Goal: Information Seeking & Learning: Learn about a topic

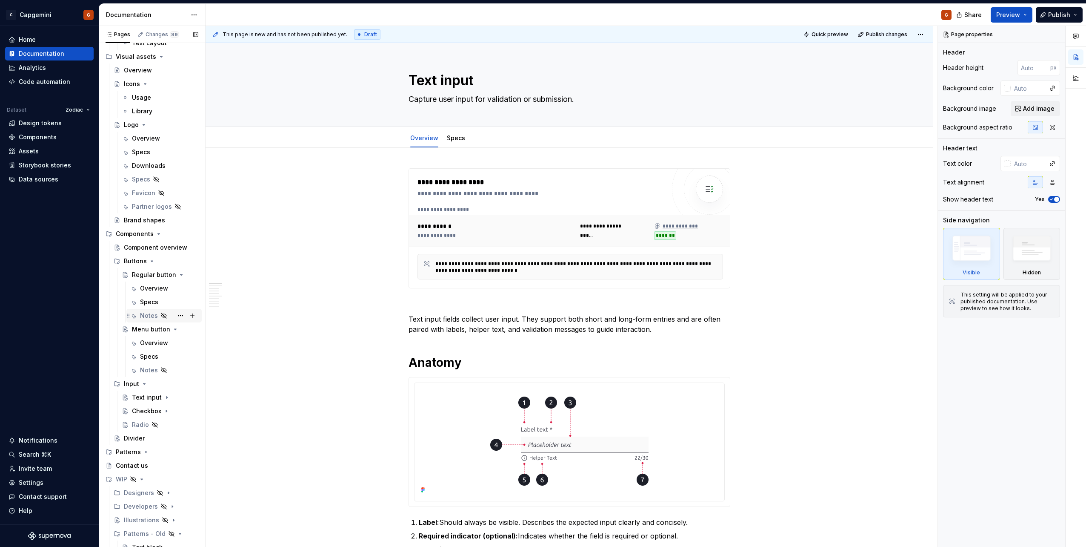
scroll to position [383, 0]
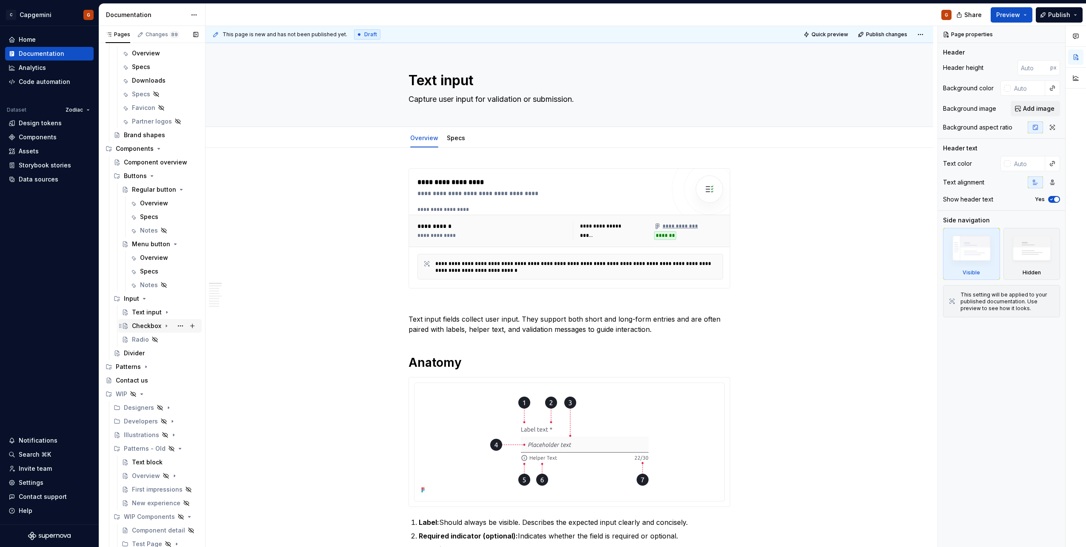
click at [142, 325] on div "Checkbox" at bounding box center [146, 325] width 29 height 9
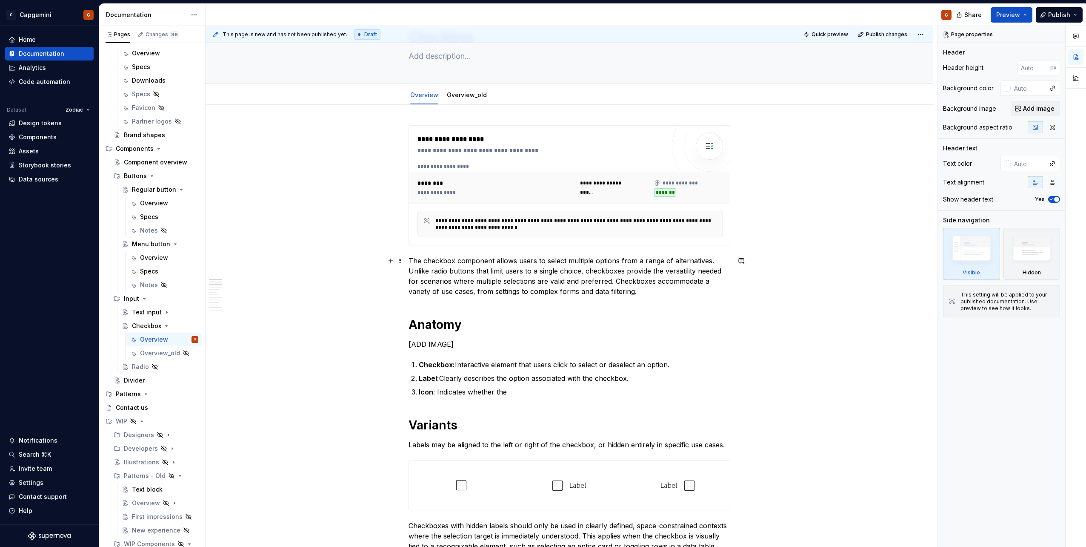
scroll to position [128, 0]
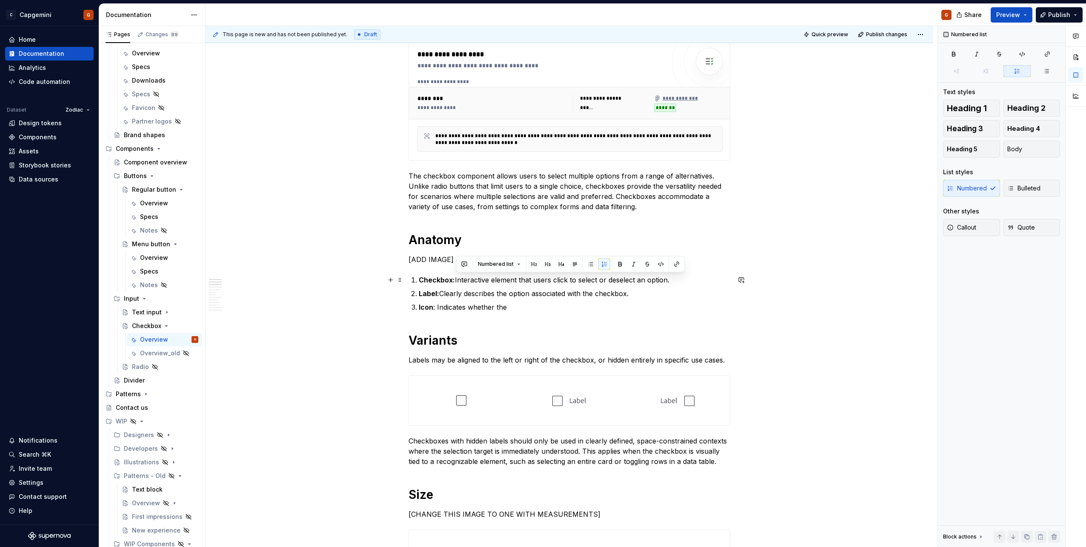
drag, startPoint x: 456, startPoint y: 278, endPoint x: 671, endPoint y: 281, distance: 215.0
click at [671, 281] on p "Checkbox: Interactive element that users click to select or deselect an option." at bounding box center [575, 280] width 312 height 10
type textarea "*"
click at [464, 283] on p "Checkbox: Interactive element that users click to select or deselect an option." at bounding box center [575, 280] width 312 height 10
drag, startPoint x: 442, startPoint y: 278, endPoint x: 420, endPoint y: 282, distance: 22.8
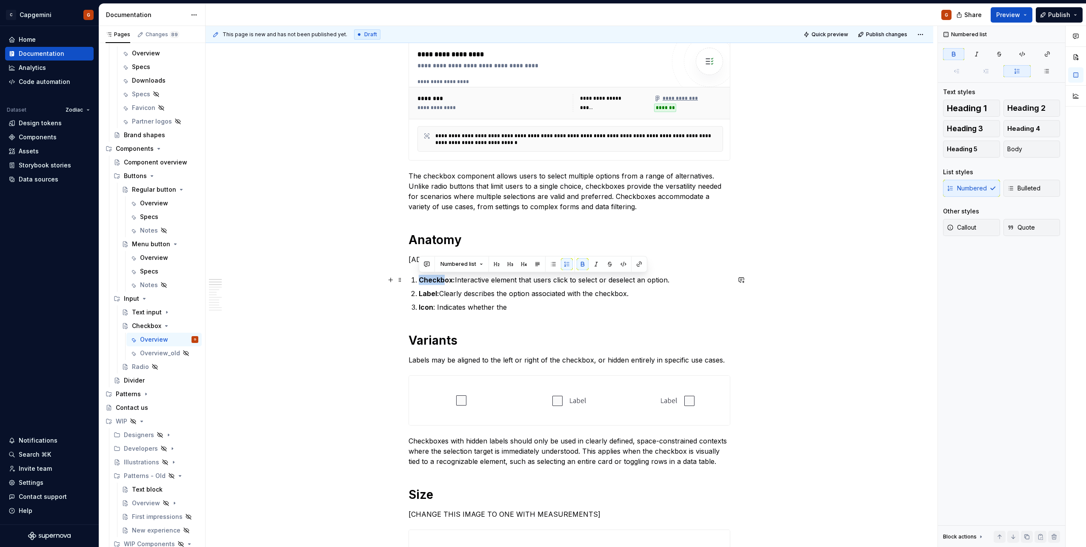
click at [420, 282] on strong "Checkbox:" at bounding box center [437, 279] width 36 height 9
click at [450, 281] on p "Box: Interactive element that users click to select or deselect an option." at bounding box center [575, 280] width 312 height 10
drag, startPoint x: 435, startPoint y: 284, endPoint x: 646, endPoint y: 281, distance: 210.3
click at [646, 281] on p "Box: Interactive element that users click to select or deselect an option." at bounding box center [575, 280] width 312 height 10
click at [492, 311] on p "Icon : Indicates whether the" at bounding box center [575, 307] width 312 height 10
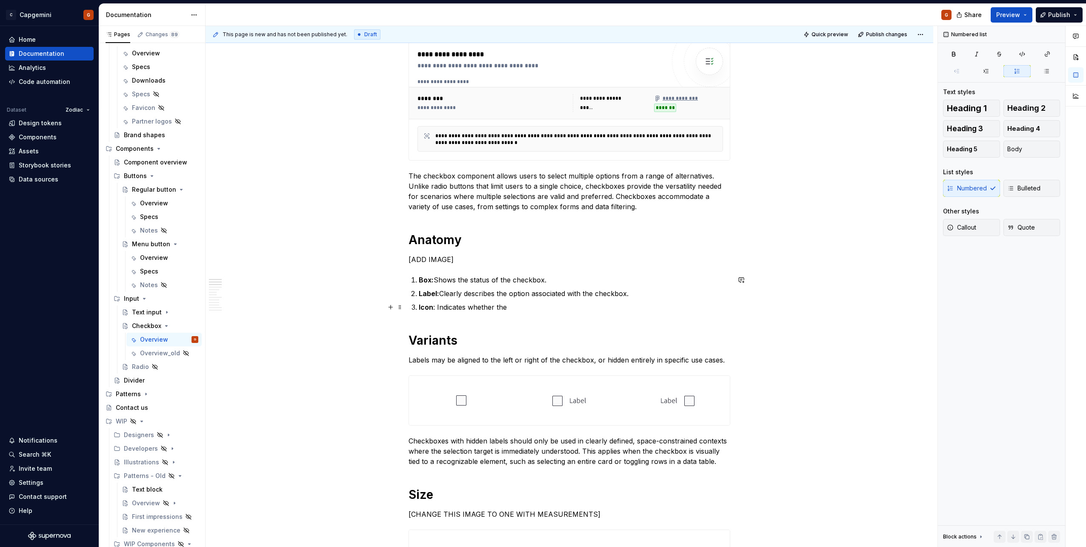
click at [492, 311] on p "Icon : Indicates whether the" at bounding box center [575, 307] width 312 height 10
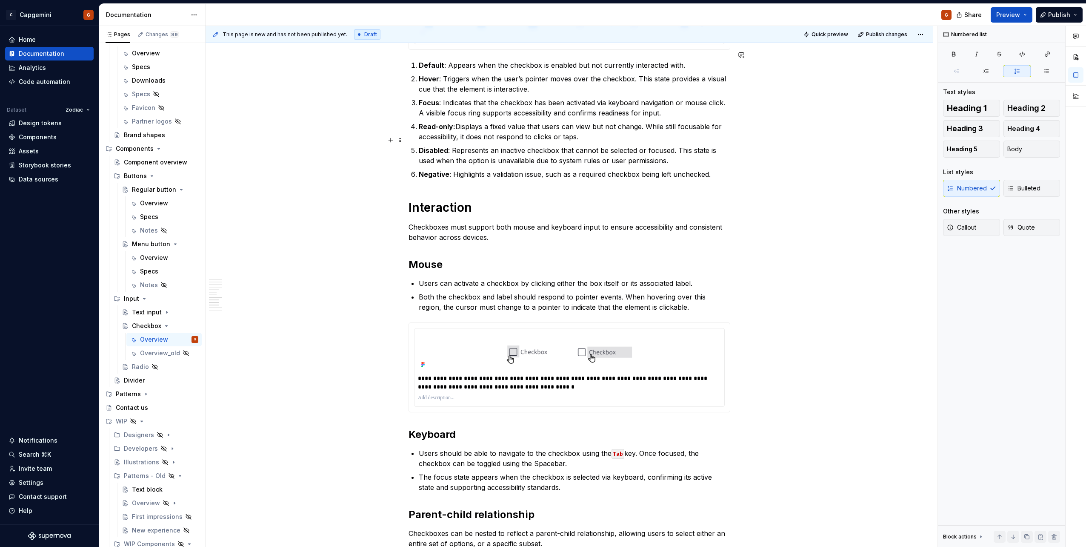
scroll to position [1362, 0]
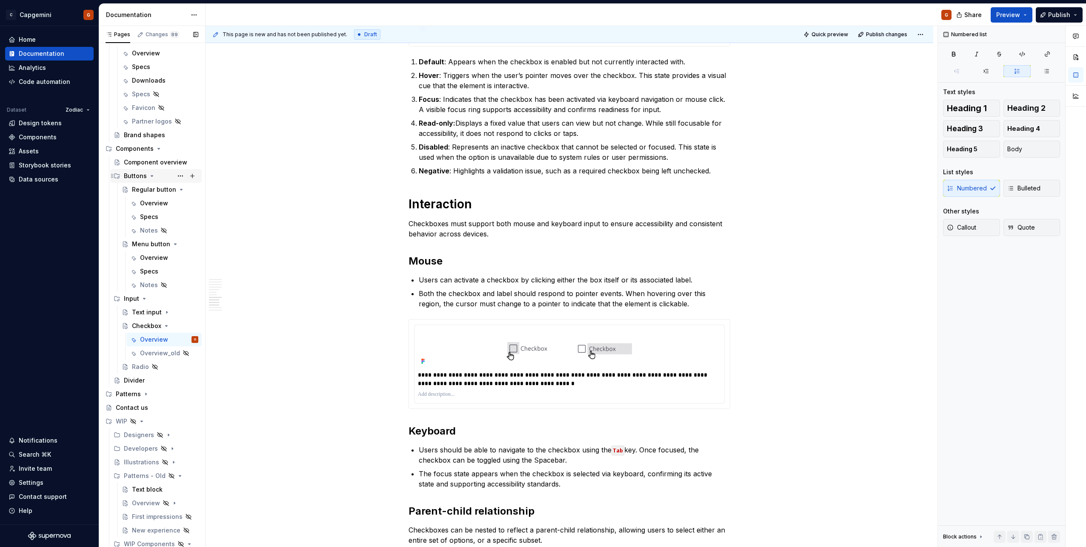
click at [152, 175] on icon "Page tree" at bounding box center [152, 175] width 7 height 7
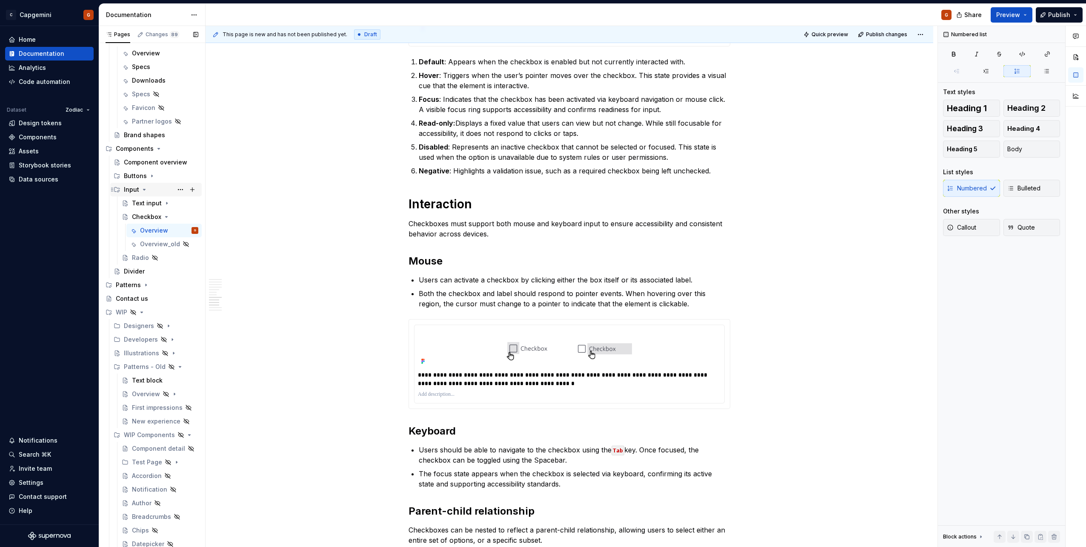
click at [145, 191] on icon "Page tree" at bounding box center [144, 189] width 7 height 7
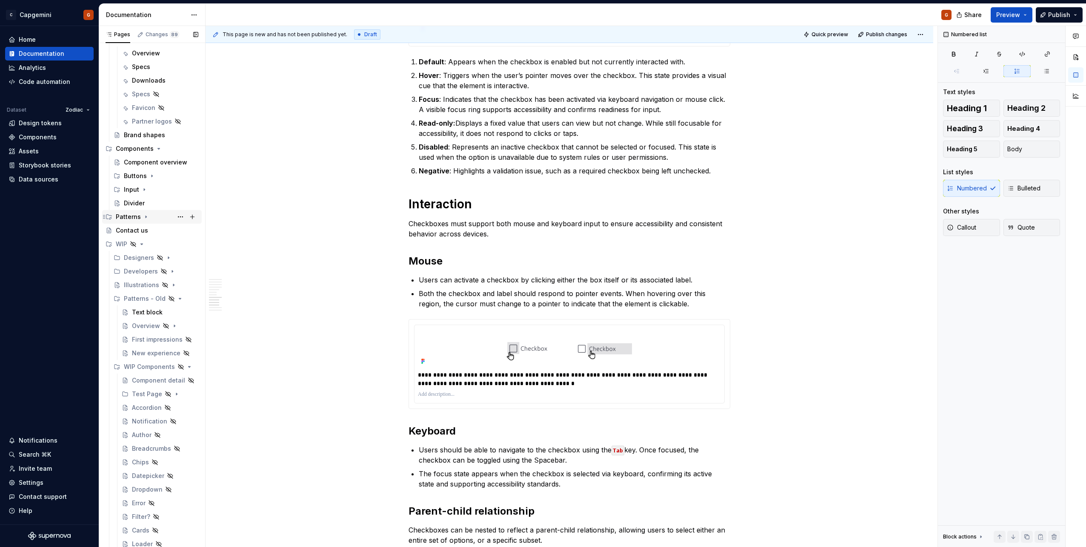
click at [147, 216] on icon "Page tree" at bounding box center [146, 216] width 7 height 7
click at [146, 218] on icon "Page tree" at bounding box center [146, 216] width 7 height 7
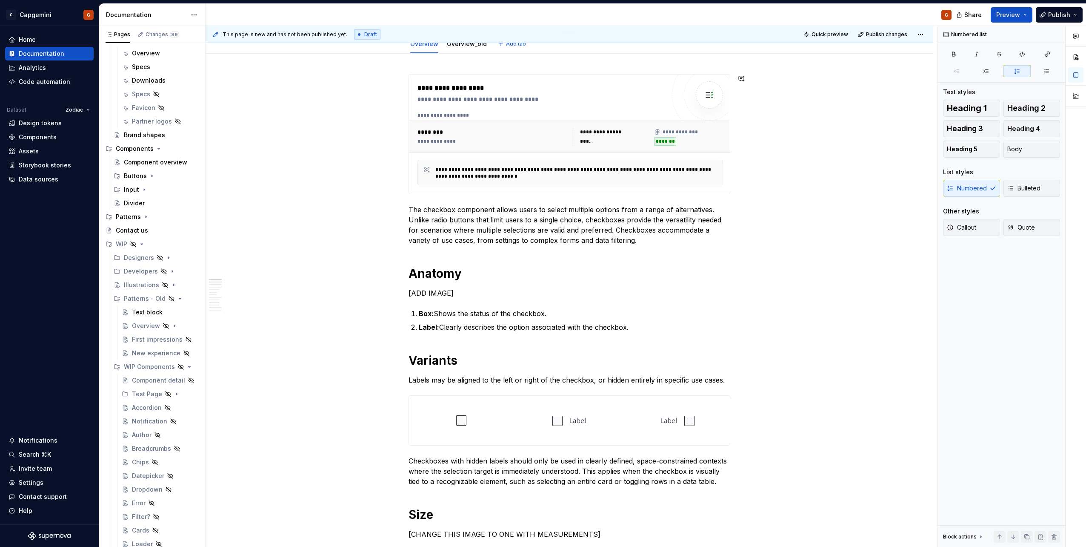
scroll to position [0, 0]
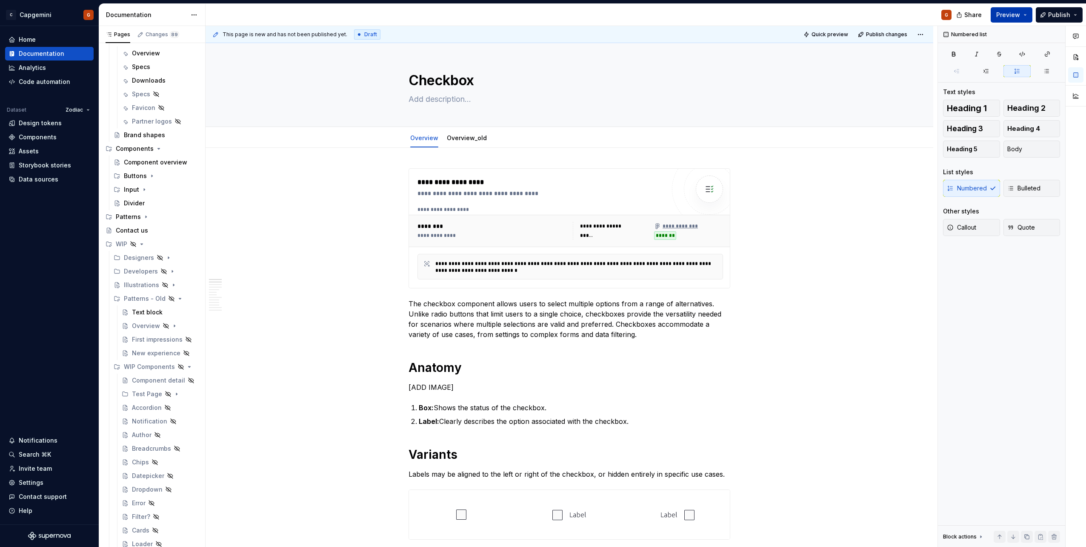
click at [1020, 21] on button "Preview" at bounding box center [1012, 14] width 42 height 15
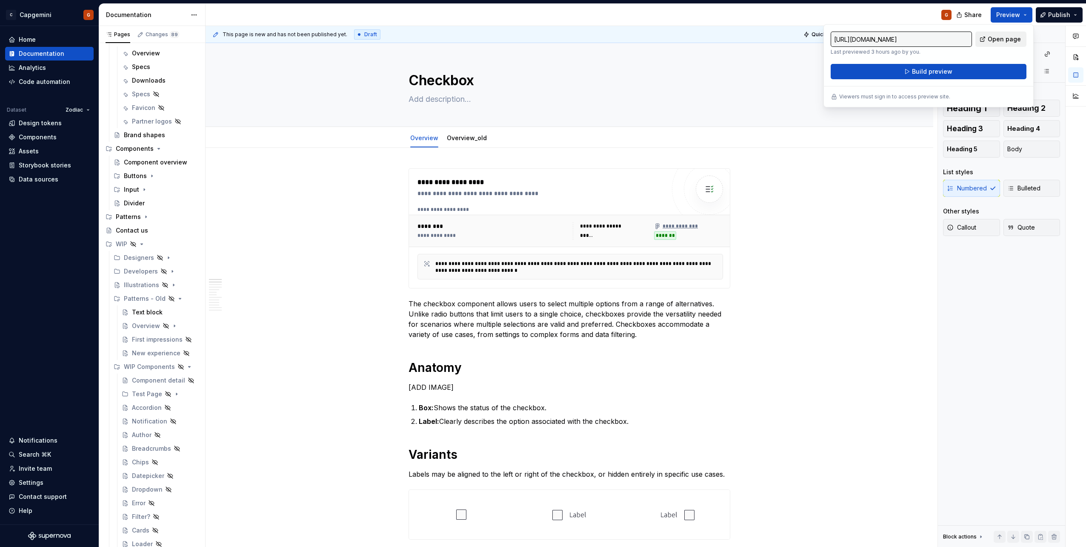
drag, startPoint x: 1020, startPoint y: 21, endPoint x: 997, endPoint y: 42, distance: 31.3
click at [997, 42] on span "Open page" at bounding box center [1004, 39] width 33 height 9
click at [974, 69] on button "Build preview" at bounding box center [929, 71] width 196 height 15
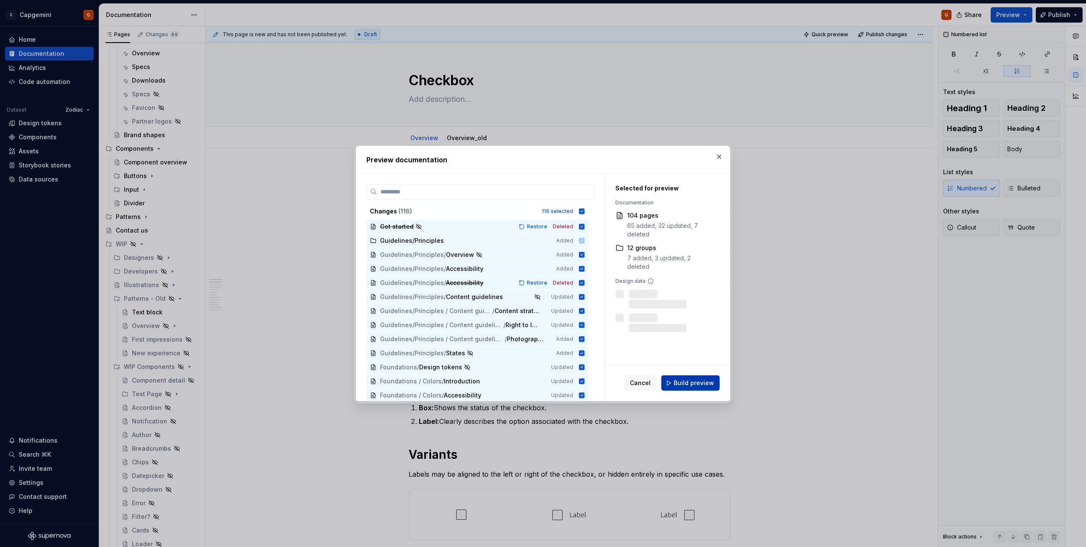
click at [705, 381] on span "Build preview" at bounding box center [694, 382] width 40 height 9
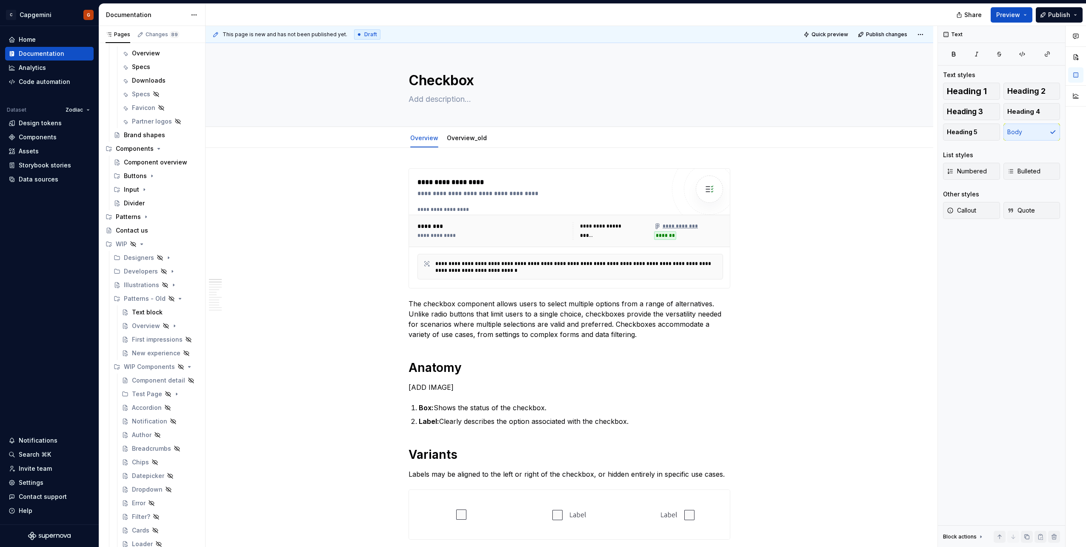
type textarea "*"
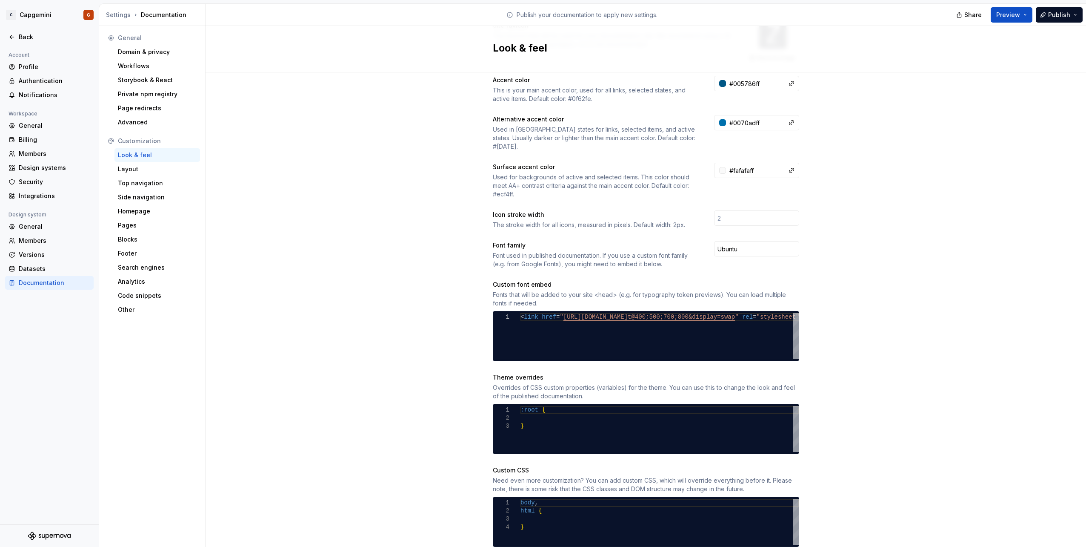
scroll to position [172, 0]
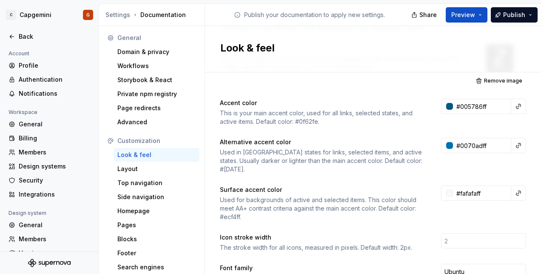
scroll to position [128, 0]
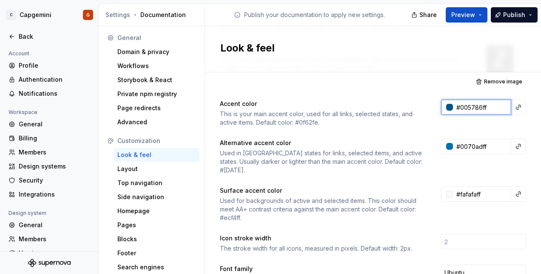
click at [471, 106] on input "#005786ff" at bounding box center [482, 107] width 58 height 15
drag, startPoint x: 478, startPoint y: 107, endPoint x: 430, endPoint y: 106, distance: 48.1
click at [430, 106] on div "Accent color This is your main accent color, used for all links, selected state…" at bounding box center [373, 113] width 306 height 27
type input "#005786FF"
click at [466, 145] on input "#0070adff" at bounding box center [482, 146] width 58 height 15
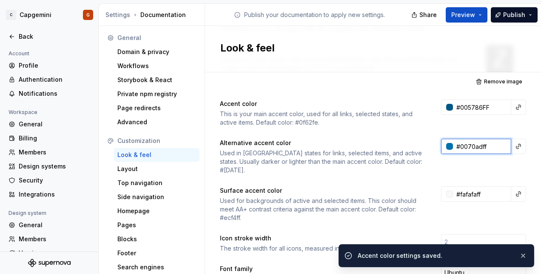
paste input "5786"
click at [471, 132] on div "Site logo A company logo that will be displayed on all pages on your documentat…" at bounding box center [373, 265] width 306 height 610
type input "#005786ff"
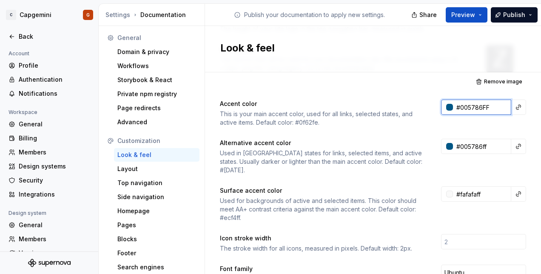
click at [480, 108] on input "#005786FF" at bounding box center [482, 107] width 58 height 15
paste input "00476D"
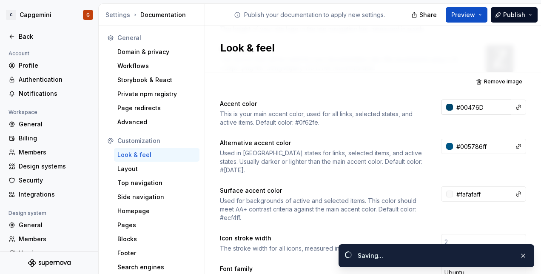
click at [447, 108] on div at bounding box center [450, 107] width 7 height 7
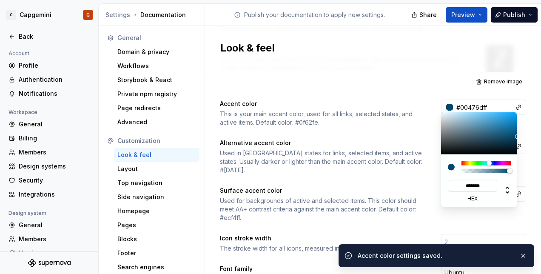
type input "#00476D"
click at [485, 186] on input "******" at bounding box center [472, 186] width 49 height 12
click at [463, 186] on input "******" at bounding box center [472, 186] width 49 height 12
type input "*******"
click at [487, 187] on input "*******" at bounding box center [472, 186] width 49 height 12
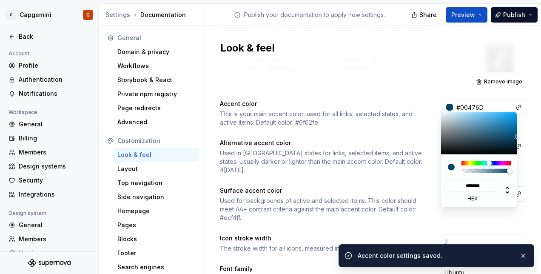
click at [421, 166] on html "C Capgemini G Back Account Profile Authentication Notifications Workspace Gener…" at bounding box center [270, 137] width 541 height 274
click at [420, 135] on html "C Capgemini G Back Account Profile Authentication Notifications Workspace Gener…" at bounding box center [270, 137] width 541 height 274
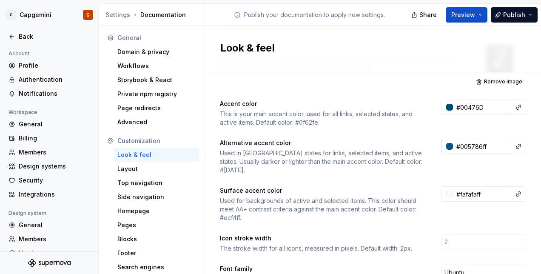
click at [447, 148] on div at bounding box center [450, 146] width 7 height 7
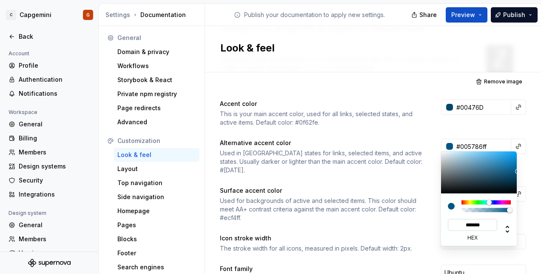
click at [484, 225] on input "*******" at bounding box center [472, 225] width 49 height 12
click at [498, 232] on div at bounding box center [505, 229] width 15 height 10
click at [385, 199] on html "C Capgemini G Back Account Profile Authentication Notifications Workspace Gener…" at bounding box center [270, 137] width 541 height 274
click at [472, 238] on div "*** b" at bounding box center [478, 230] width 13 height 22
click at [508, 228] on icon at bounding box center [508, 229] width 10 height 10
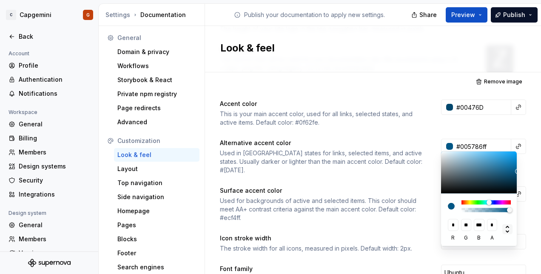
type input "***"
type input "****"
type input "***"
click at [508, 228] on icon at bounding box center [508, 229] width 10 height 10
type input "*******"
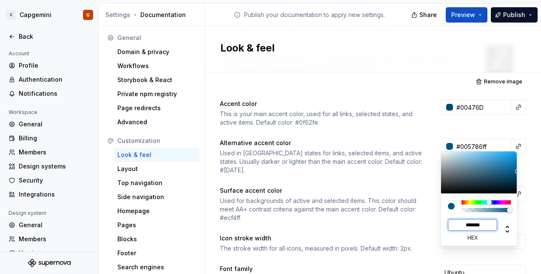
click at [490, 225] on input "*******" at bounding box center [472, 225] width 49 height 12
click at [388, 203] on html "C Capgemini G Back Account Profile Authentication Notifications Workspace Gener…" at bounding box center [270, 137] width 541 height 274
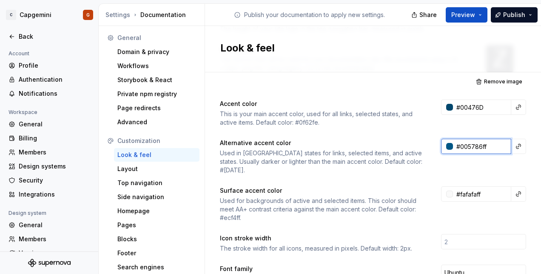
click at [477, 139] on html "C Capgemini G Back Account Profile Authentication Notifications Workspace Gener…" at bounding box center [270, 137] width 541 height 274
click at [489, 146] on input "#005786ff" at bounding box center [482, 146] width 58 height 15
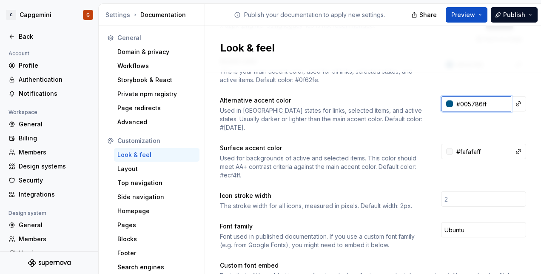
scroll to position [43, 0]
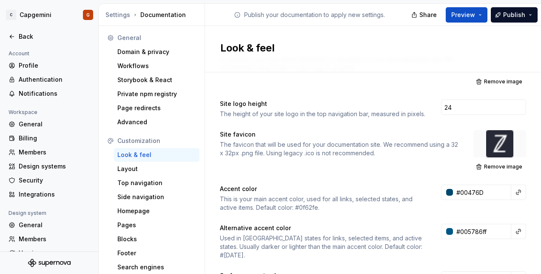
type input "#005786FF"
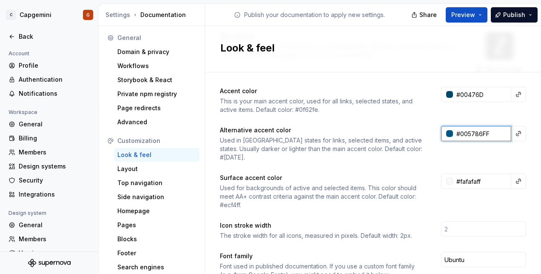
scroll to position [128, 0]
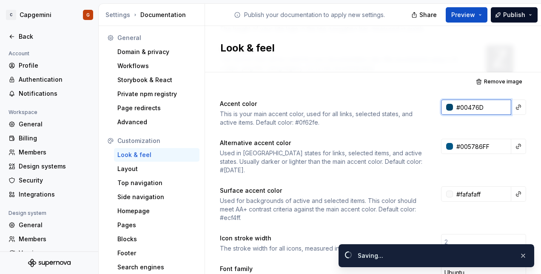
click at [484, 107] on input "#00476D" at bounding box center [482, 107] width 58 height 15
paste input "0070A"
click at [476, 109] on input "0070AD" at bounding box center [482, 107] width 58 height 15
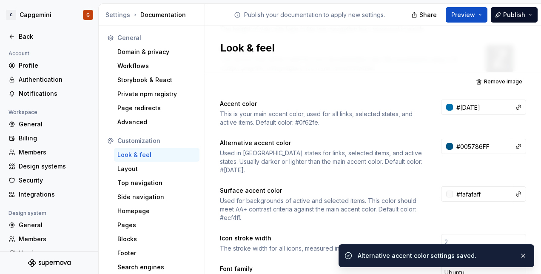
click at [469, 123] on div "Accent color This is your main accent color, used for all links, selected state…" at bounding box center [373, 113] width 306 height 27
click at [441, 107] on div at bounding box center [447, 107] width 12 height 15
click at [447, 105] on div at bounding box center [450, 107] width 7 height 7
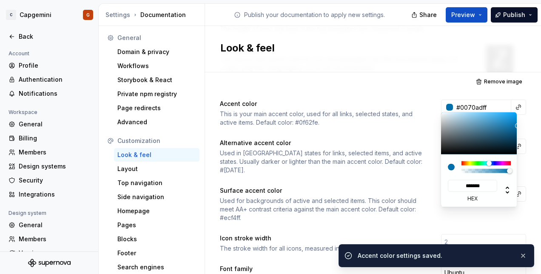
type input "#0070AD"
click at [483, 184] on input "******" at bounding box center [472, 186] width 49 height 12
click at [465, 185] on input "******" at bounding box center [472, 186] width 49 height 12
click at [463, 186] on input "******" at bounding box center [472, 186] width 49 height 12
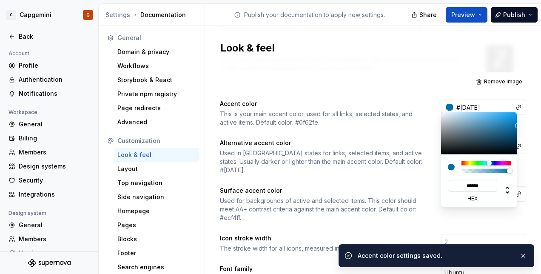
type input "*******"
click at [486, 182] on input "*******" at bounding box center [472, 186] width 49 height 12
click at [393, 161] on html "C Capgemini G Back Account Profile Authentication Notifications Workspace Gener…" at bounding box center [270, 137] width 541 height 274
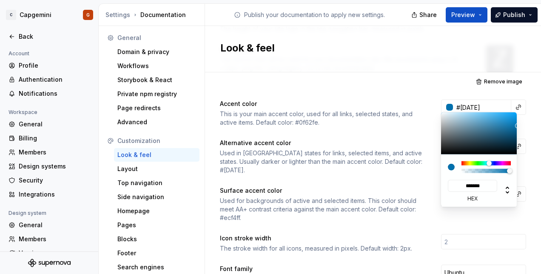
click at [403, 141] on html "C Capgemini G Back Account Profile Authentication Notifications Workspace Gener…" at bounding box center [270, 137] width 541 height 274
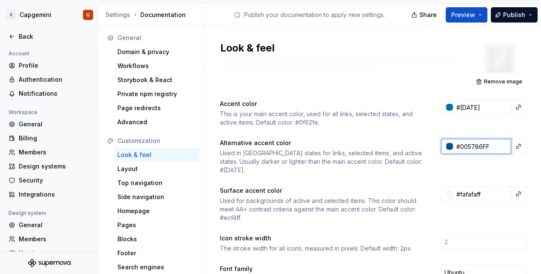
click at [471, 145] on input "#005786FF" at bounding box center [482, 146] width 58 height 15
click at [448, 149] on div at bounding box center [447, 146] width 12 height 15
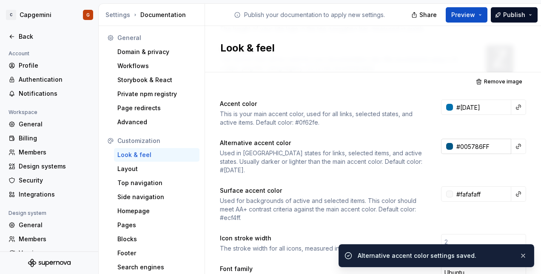
click at [447, 145] on div at bounding box center [450, 146] width 7 height 7
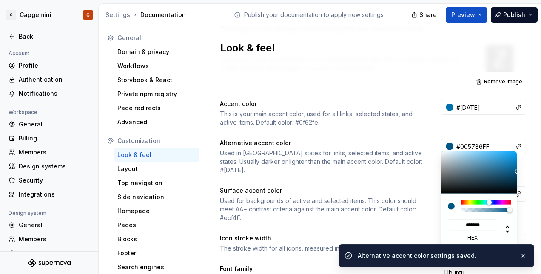
type input "#00476D"
type input "******"
click at [465, 227] on input "******" at bounding box center [472, 225] width 49 height 12
click at [464, 224] on input "******" at bounding box center [472, 225] width 49 height 12
type input "#00476D"
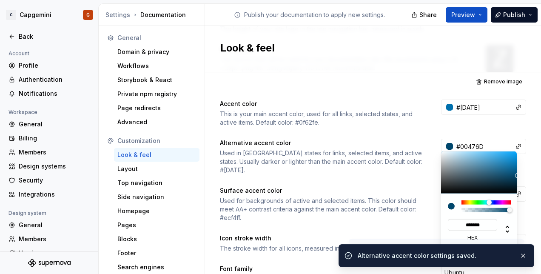
click at [487, 225] on input "*******" at bounding box center [472, 225] width 49 height 12
type input "*******"
click at [411, 195] on html "C Capgemini G Back Account Profile Authentication Notifications Workspace Gener…" at bounding box center [270, 137] width 541 height 274
click at [404, 159] on html "C Capgemini G Back Account Profile Authentication Notifications Workspace Gener…" at bounding box center [270, 137] width 541 height 274
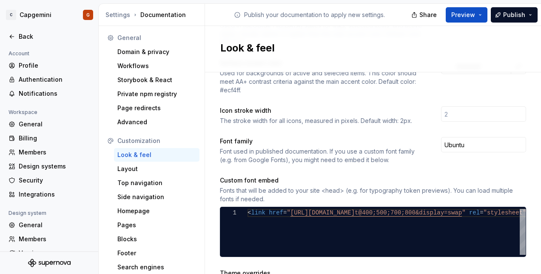
scroll to position [255, 0]
click at [481, 19] on button "Preview" at bounding box center [467, 14] width 42 height 15
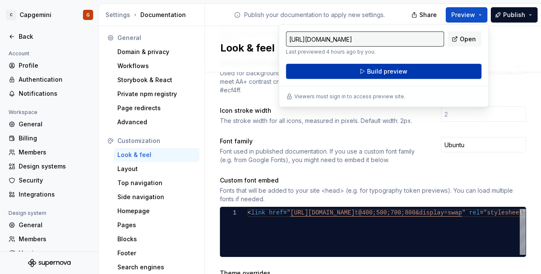
click at [405, 73] on span "Build preview" at bounding box center [387, 71] width 40 height 9
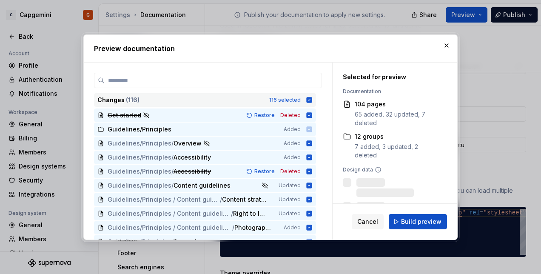
click at [310, 100] on icon at bounding box center [310, 100] width 6 height 6
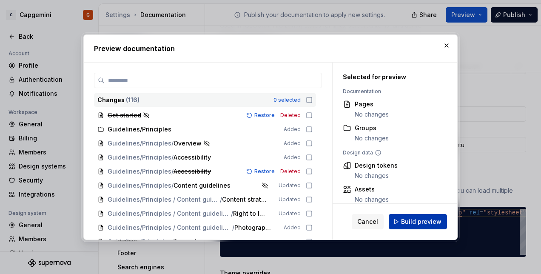
click at [407, 223] on span "Build preview" at bounding box center [421, 222] width 40 height 9
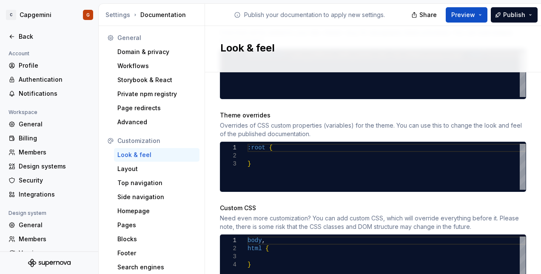
scroll to position [400, 0]
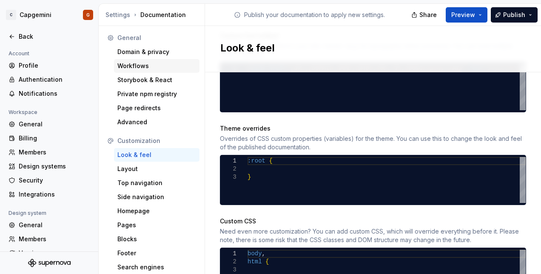
click at [164, 64] on div "Workflows" at bounding box center [156, 66] width 79 height 9
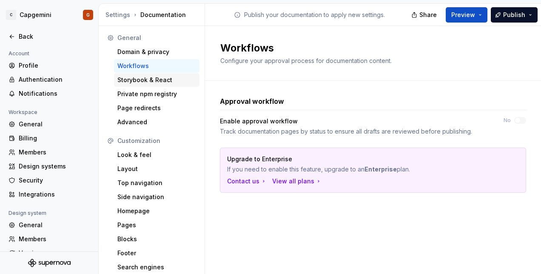
click at [158, 82] on div "Storybook & React" at bounding box center [156, 80] width 79 height 9
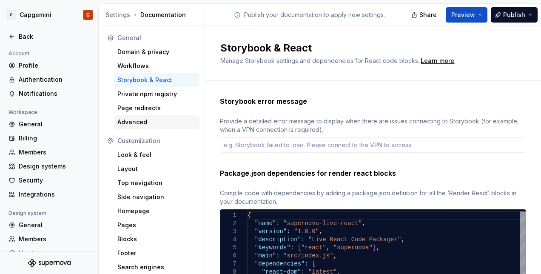
click at [155, 119] on div "Advanced" at bounding box center [156, 122] width 79 height 9
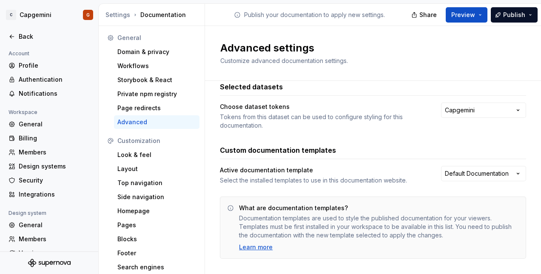
scroll to position [27, 0]
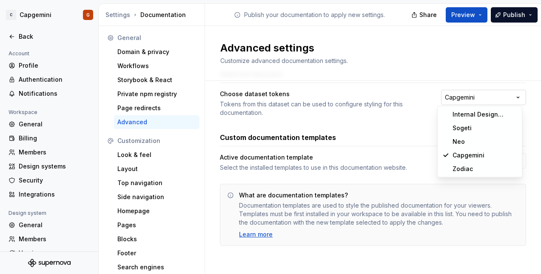
click at [484, 100] on html "C Capgemini G Back Account Profile Authentication Notifications Workspace Gener…" at bounding box center [270, 137] width 541 height 274
click at [404, 159] on html "C Capgemini G Back Account Profile Authentication Notifications Workspace Gener…" at bounding box center [270, 137] width 541 height 274
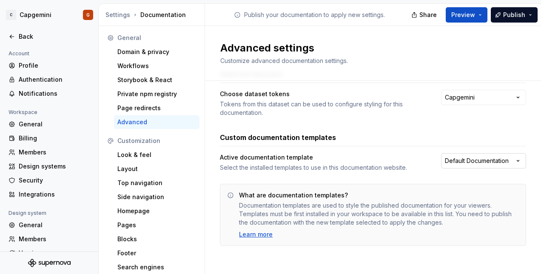
click at [470, 156] on html "C Capgemini G Back Account Profile Authentication Notifications Workspace Gener…" at bounding box center [270, 137] width 541 height 274
click at [460, 163] on html "C Capgemini G Back Account Profile Authentication Notifications Workspace Gener…" at bounding box center [270, 137] width 541 height 274
click at [341, 168] on html "C Capgemini G Back Account Profile Authentication Notifications Workspace Gener…" at bounding box center [270, 137] width 541 height 274
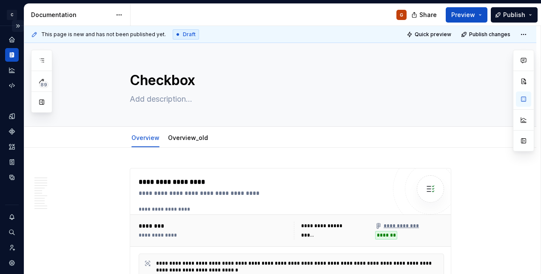
click at [12, 27] on button "Expand sidebar" at bounding box center [18, 26] width 12 height 12
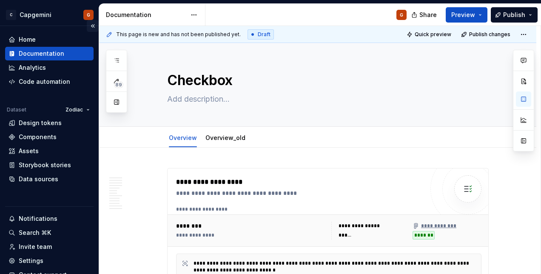
type textarea "*"
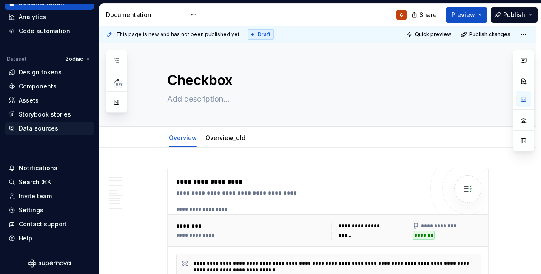
scroll to position [363, 0]
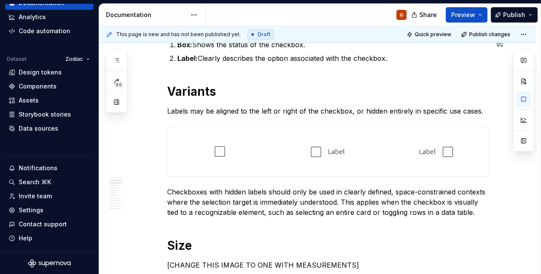
type textarea "*"
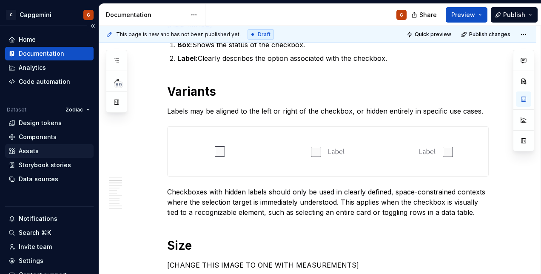
scroll to position [0, 0]
click at [53, 83] on div "Code automation" at bounding box center [45, 81] width 52 height 9
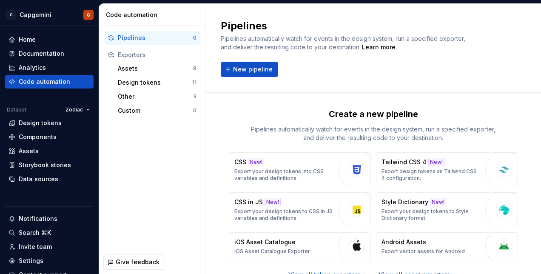
click at [148, 57] on div "Exporters" at bounding box center [157, 55] width 79 height 9
click at [144, 67] on div "Assets" at bounding box center [155, 68] width 75 height 9
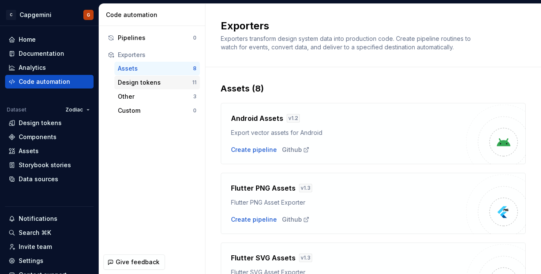
click at [180, 86] on div "Design tokens" at bounding box center [155, 82] width 74 height 9
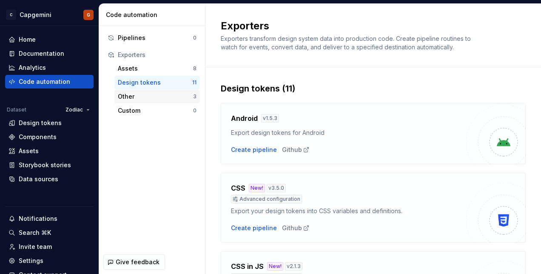
click at [155, 100] on div "Other" at bounding box center [155, 96] width 75 height 9
